Goal: Information Seeking & Learning: Check status

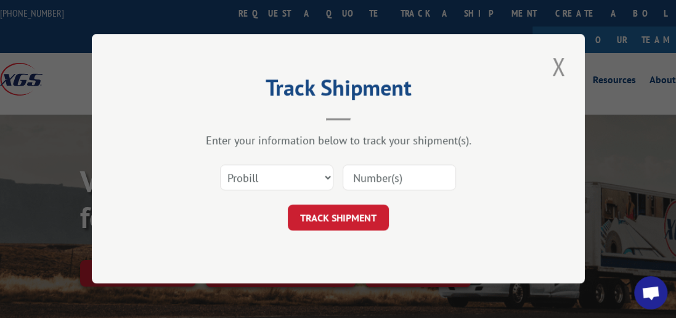
click at [111, 245] on div "Track Shipment Enter your information below to track your shipment(s). Select c…" at bounding box center [338, 159] width 493 height 250
click at [329, 178] on select "Select category... Probill BOL PO" at bounding box center [276, 178] width 113 height 26
select select "bol"
click at [220, 165] on select "Select category... Probill BOL PO" at bounding box center [276, 178] width 113 height 26
click at [398, 178] on input at bounding box center [399, 178] width 113 height 26
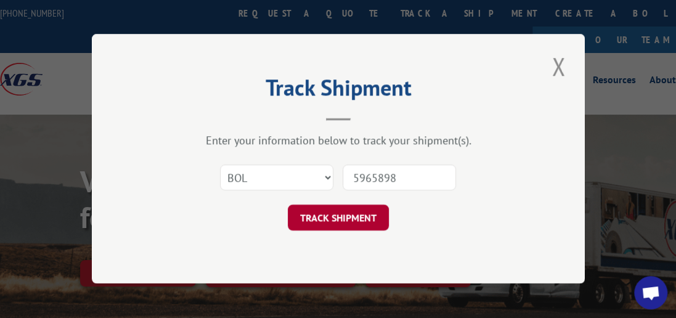
type input "5965898"
click at [364, 223] on button "TRACK SHIPMENT" at bounding box center [338, 218] width 101 height 26
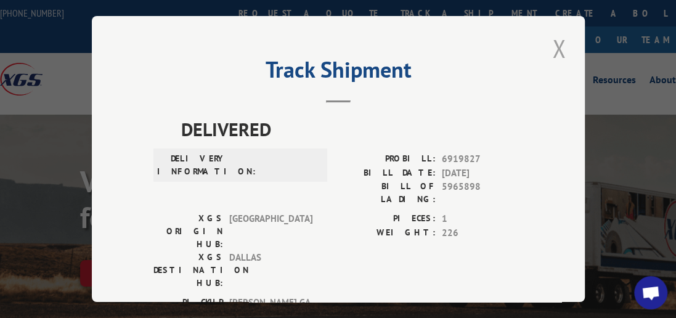
click at [556, 47] on button "Close modal" at bounding box center [559, 48] width 21 height 34
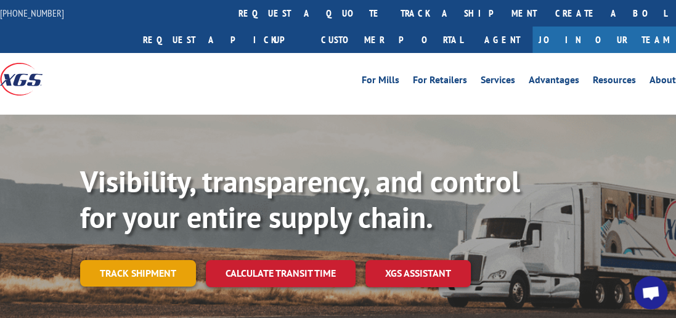
click at [178, 260] on link "Track shipment" at bounding box center [138, 273] width 116 height 26
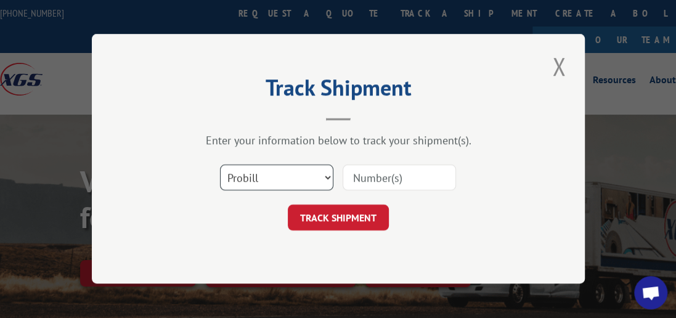
drag, startPoint x: 327, startPoint y: 175, endPoint x: 298, endPoint y: 181, distance: 29.6
click at [327, 175] on select "Select category... Probill BOL PO" at bounding box center [276, 178] width 113 height 26
select select "bol"
click at [220, 165] on select "Select category... Probill BOL PO" at bounding box center [276, 178] width 113 height 26
click at [377, 168] on input at bounding box center [399, 178] width 113 height 26
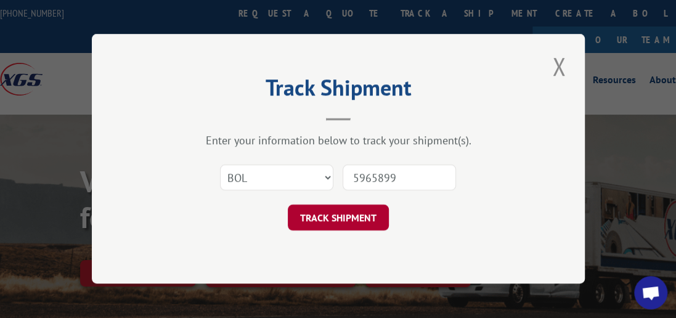
type input "5965899"
click at [379, 218] on button "TRACK SHIPMENT" at bounding box center [338, 218] width 101 height 26
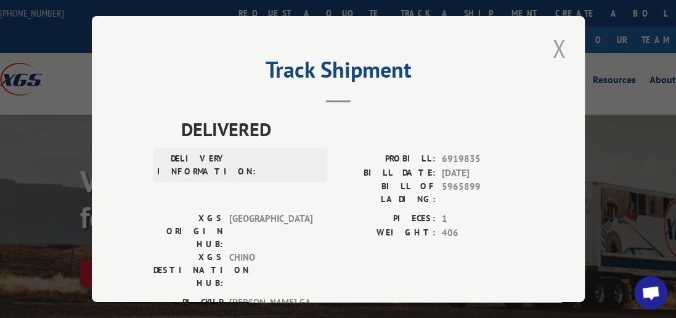
click at [558, 46] on button "Close modal" at bounding box center [559, 48] width 21 height 34
